Goal: Task Accomplishment & Management: Manage account settings

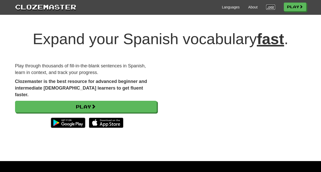
click at [270, 9] on link "Login" at bounding box center [270, 7] width 9 height 5
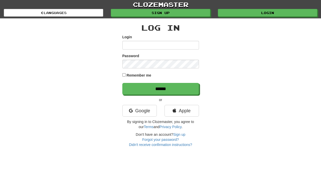
click at [150, 47] on input "Login" at bounding box center [160, 45] width 77 height 9
